Goal: Transaction & Acquisition: Purchase product/service

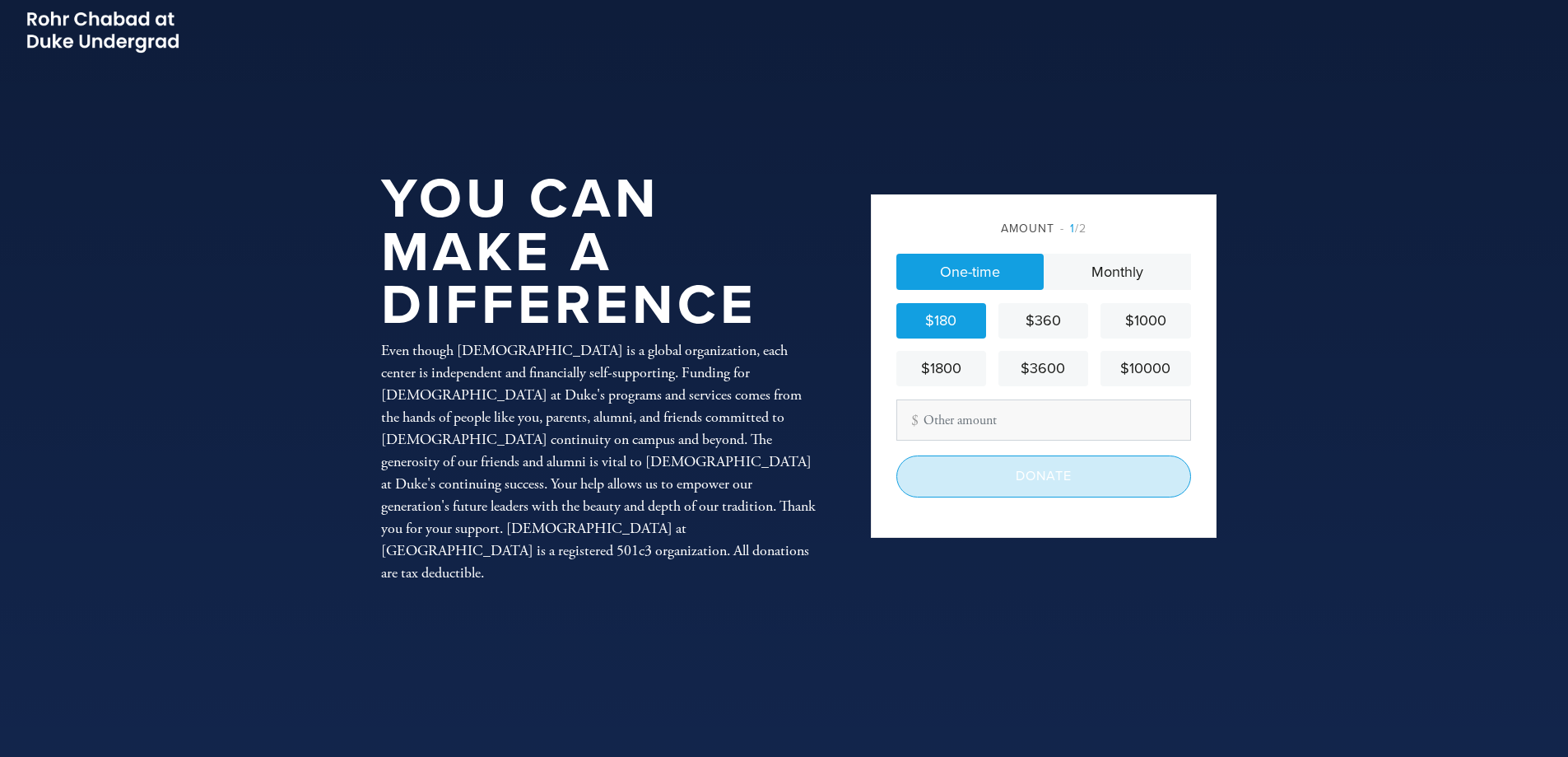
click at [1033, 467] on input "Donate" at bounding box center [1043, 476] width 295 height 41
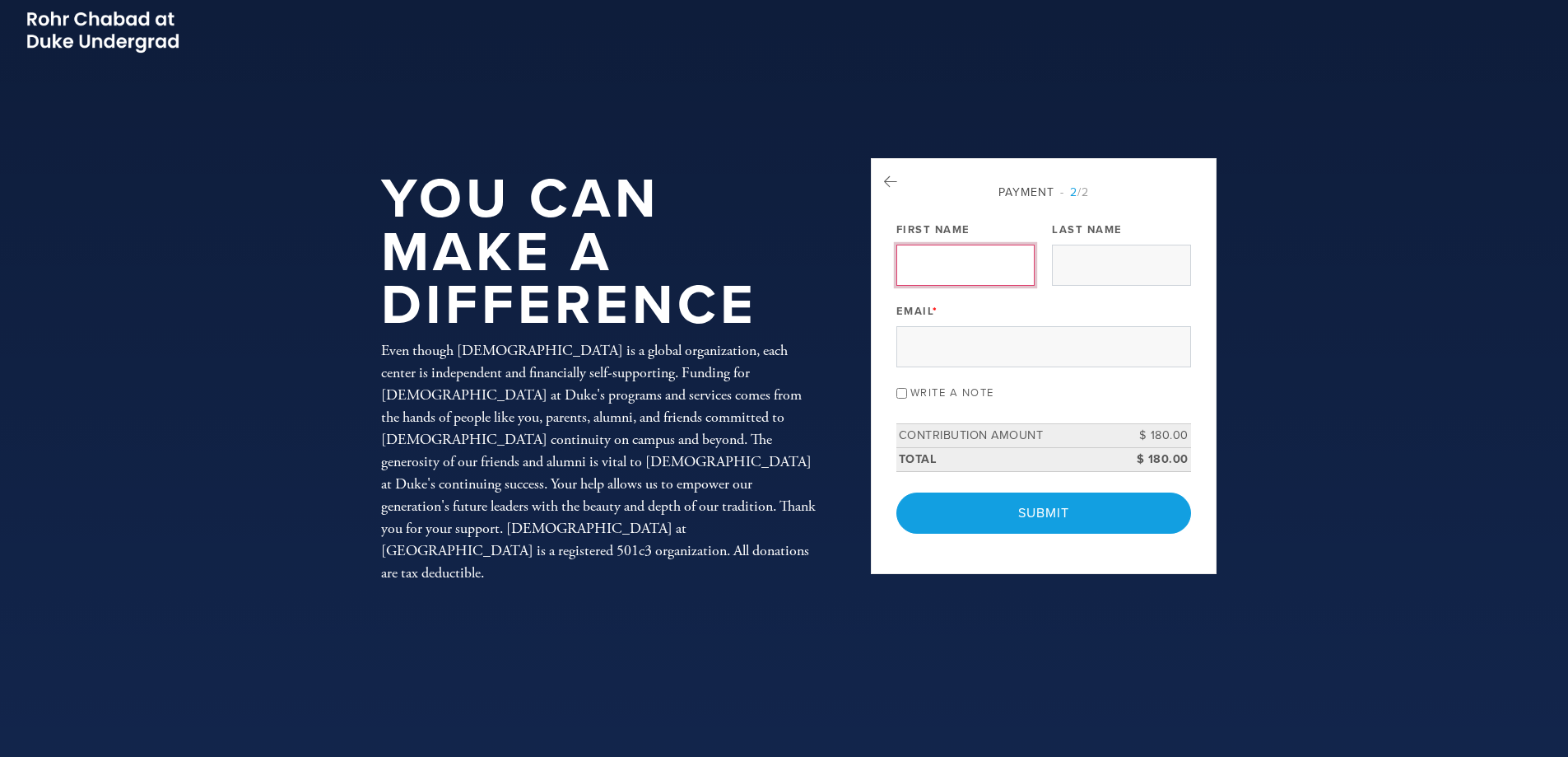
click at [979, 265] on input "First Name" at bounding box center [966, 265] width 139 height 41
type input "Lilah"
type input "Drillings"
type input "[EMAIL_ADDRESS][DOMAIN_NAME]"
click at [902, 393] on input "Write a note" at bounding box center [901, 393] width 11 height 11
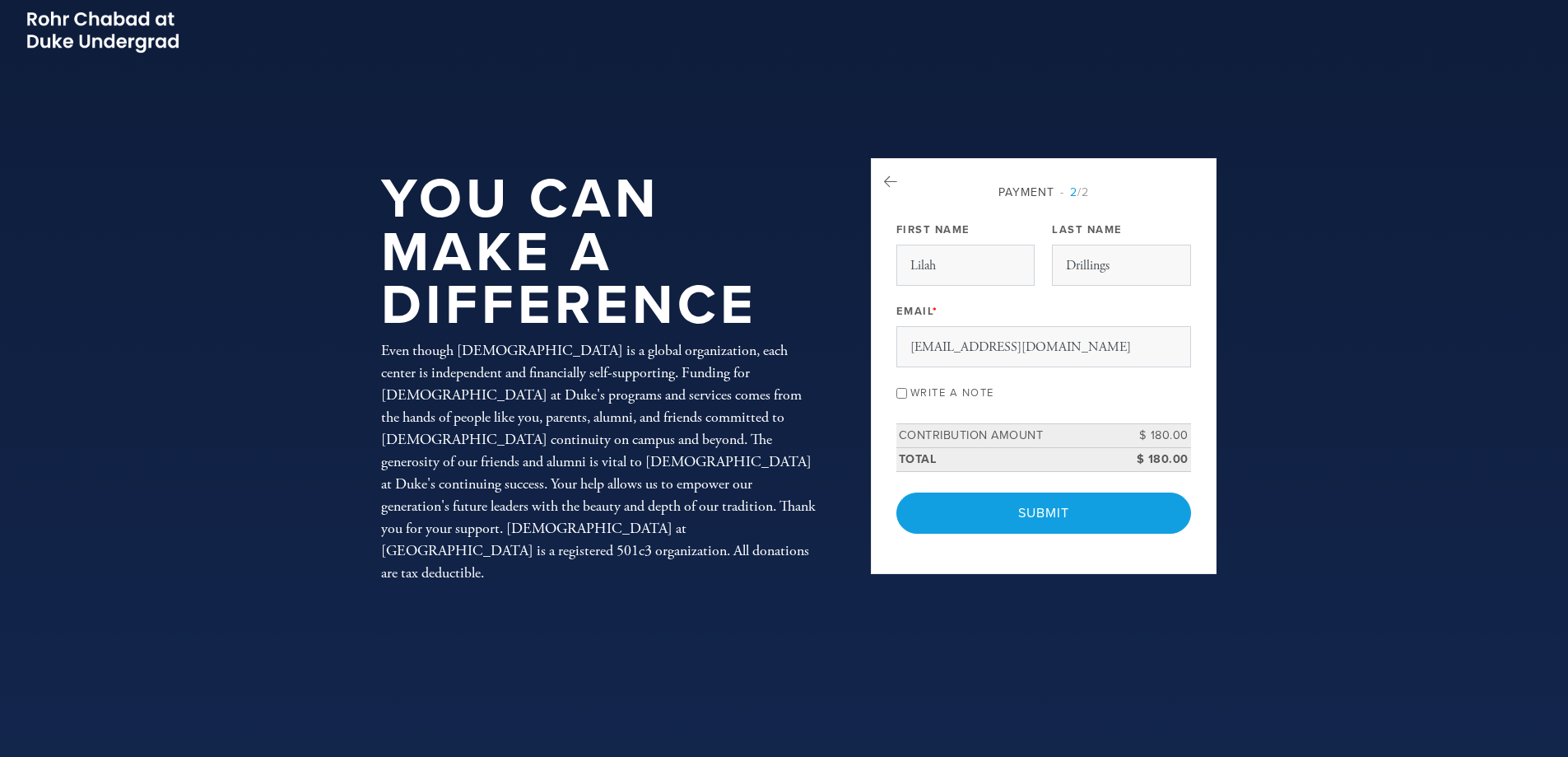
checkbox input "true"
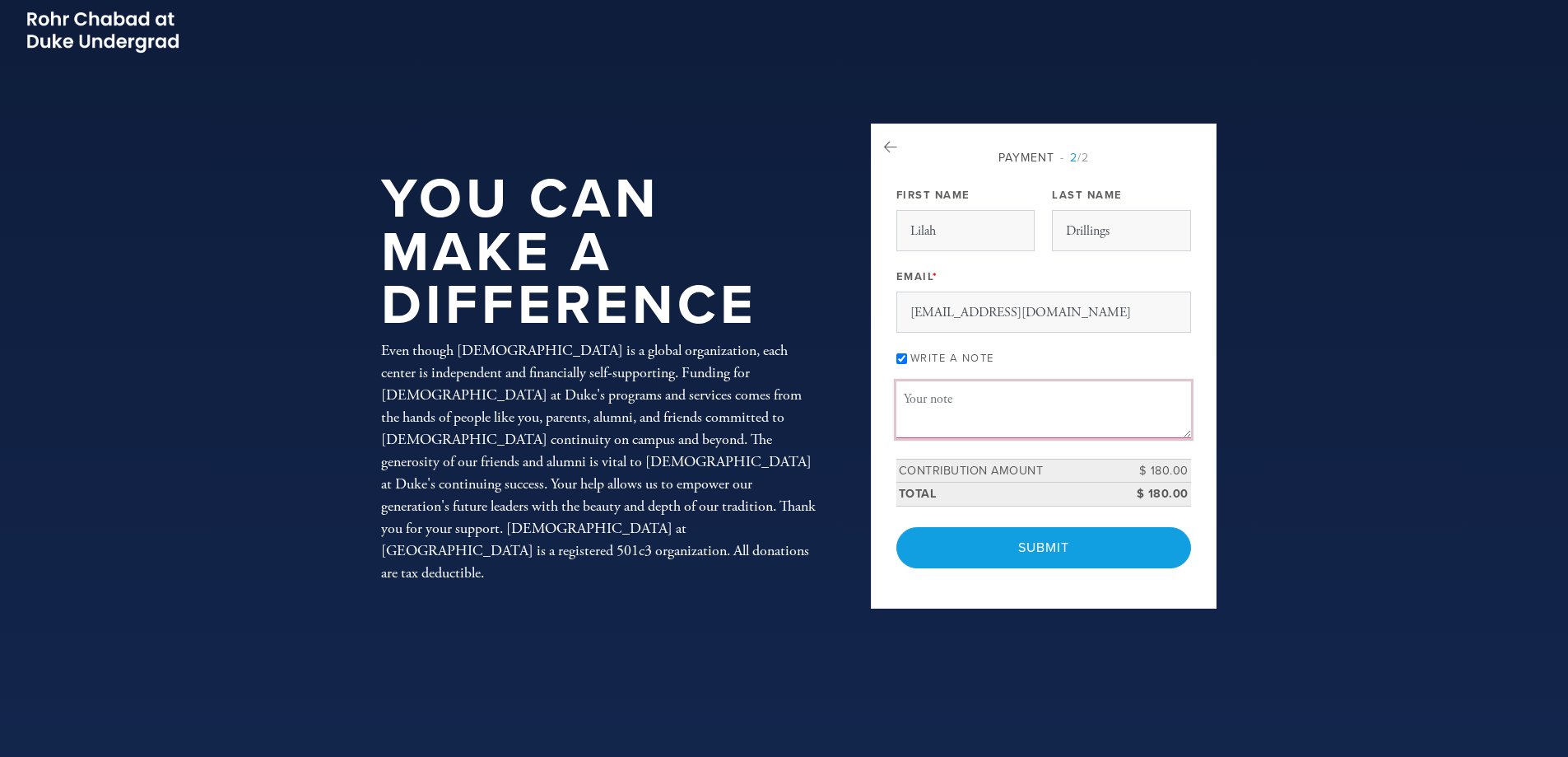
click at [950, 401] on textarea "Message or dedication" at bounding box center [1043, 409] width 295 height 56
click at [905, 396] on textarea "[PERSON_NAME] [PERSON_NAME] from the Drillings Family." at bounding box center [1043, 409] width 295 height 56
click at [1106, 401] on textarea "[PERSON_NAME] [PERSON_NAME] from the Drillings Family." at bounding box center [1043, 409] width 295 height 56
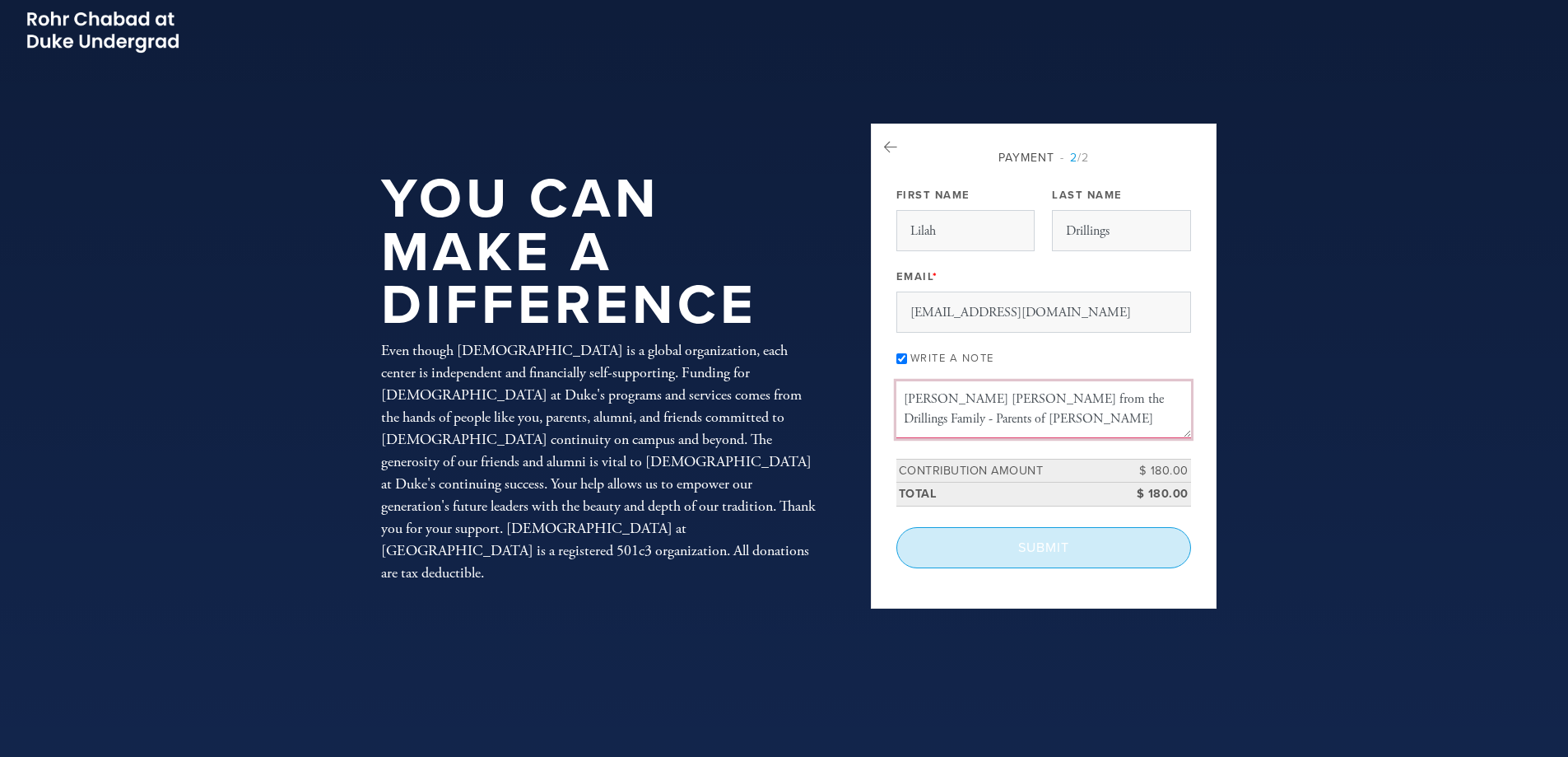
type textarea "[PERSON_NAME] [PERSON_NAME] from the Drillings Family - Parents of [PERSON_NAME]"
click at [1058, 550] on input "Submit" at bounding box center [1043, 547] width 295 height 41
